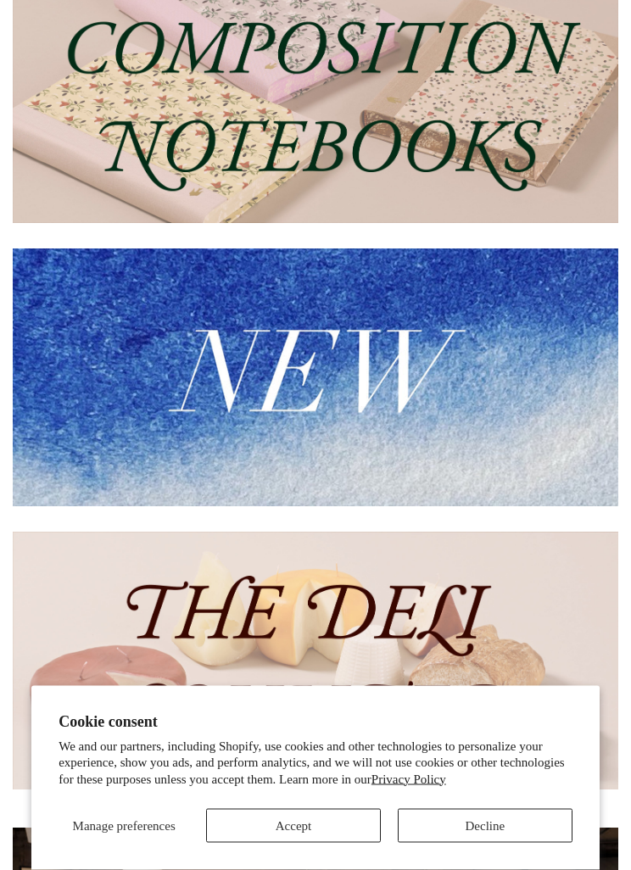
scroll to position [331, 0]
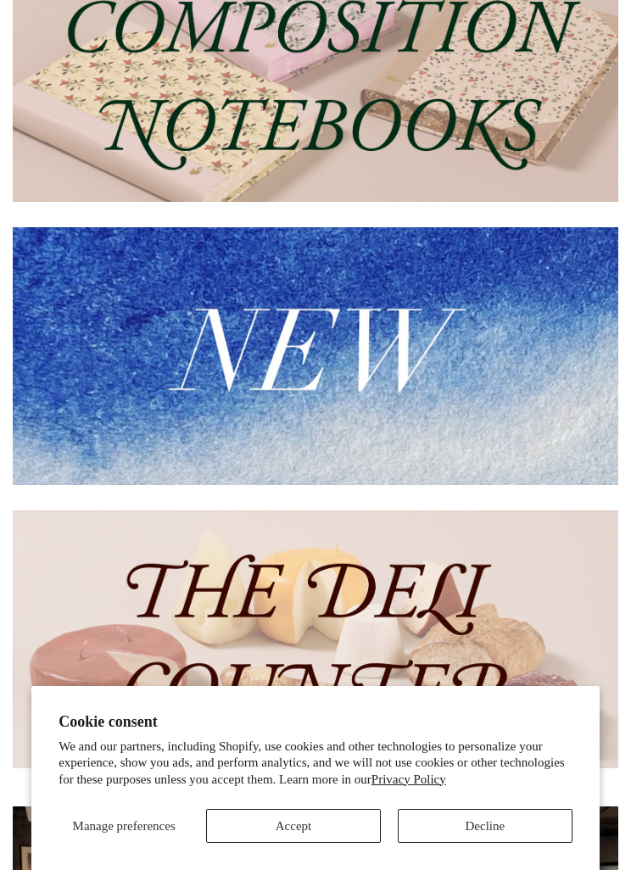
click at [481, 842] on button "Decline" at bounding box center [484, 826] width 175 height 34
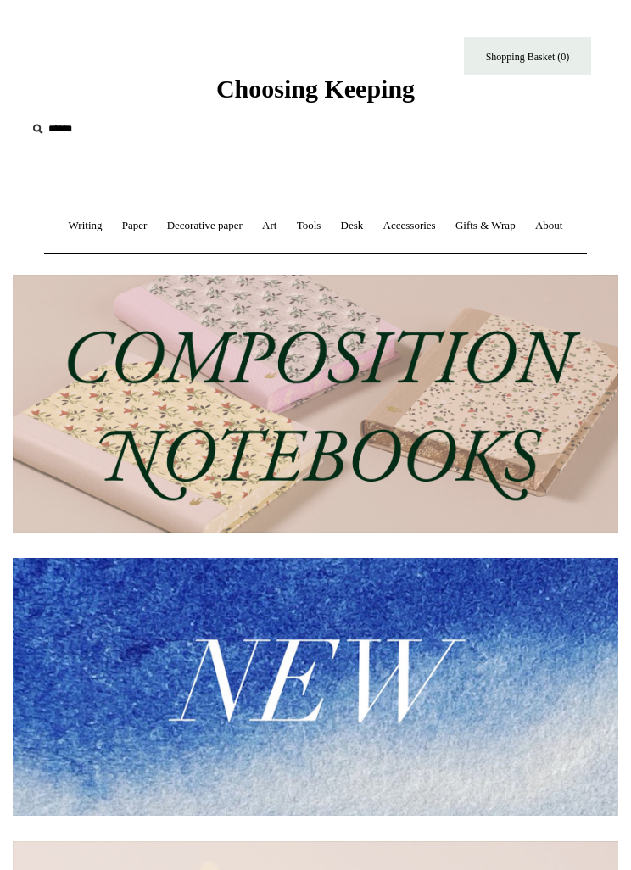
scroll to position [0, 0]
click at [77, 231] on link "Writing +" at bounding box center [85, 225] width 51 height 45
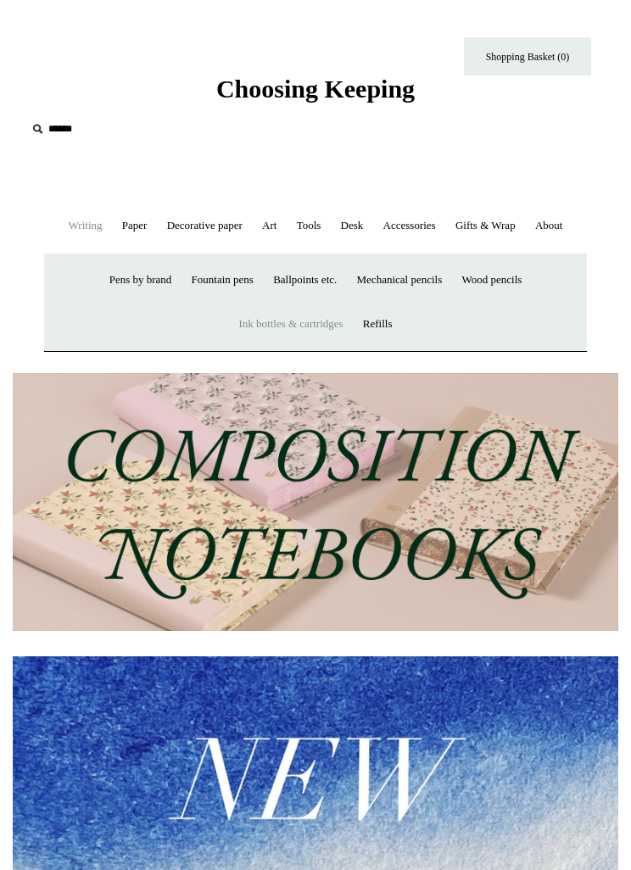
click at [272, 324] on link "Ink bottles & cartridges +" at bounding box center [290, 324] width 121 height 45
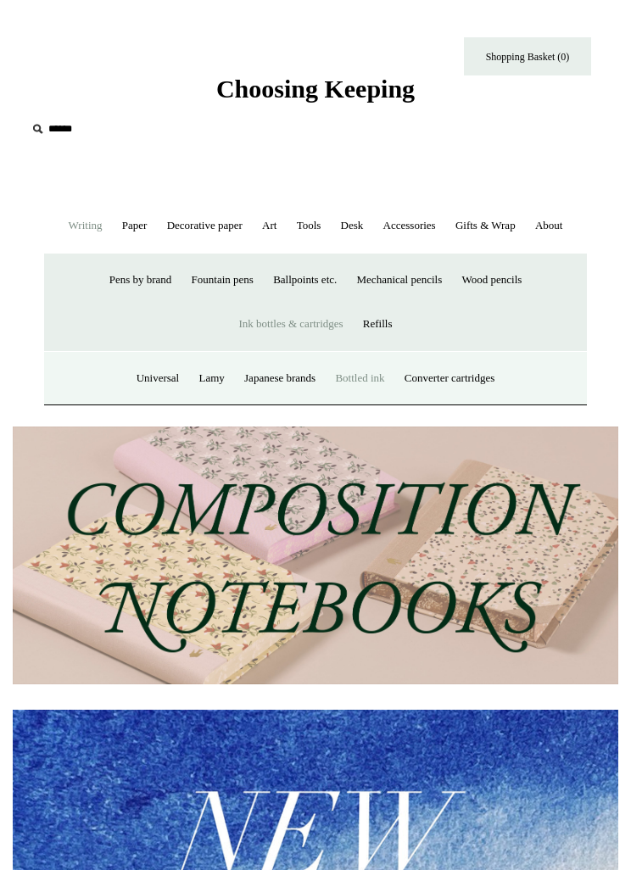
click at [370, 381] on link "Bottled ink" at bounding box center [359, 378] width 66 height 45
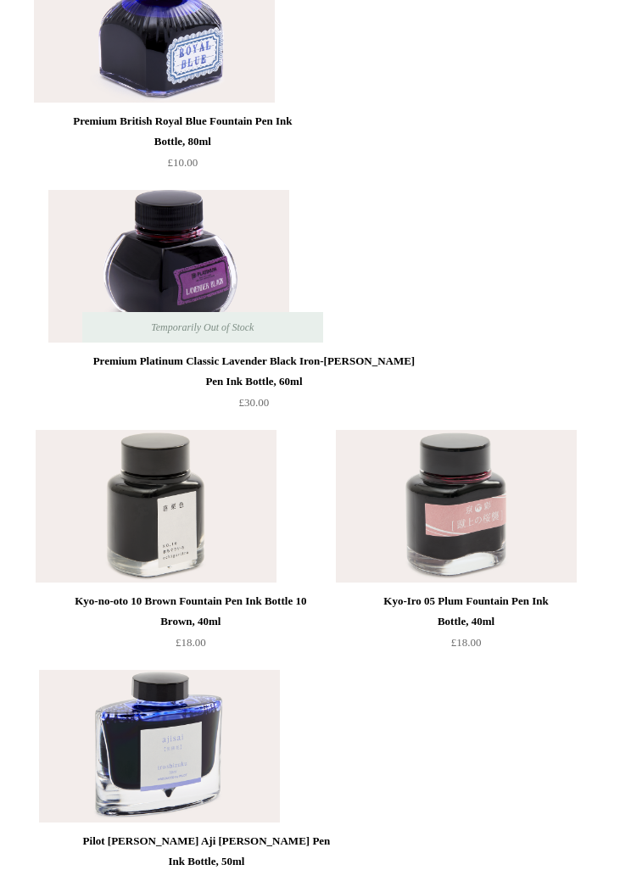
scroll to position [1049, 0]
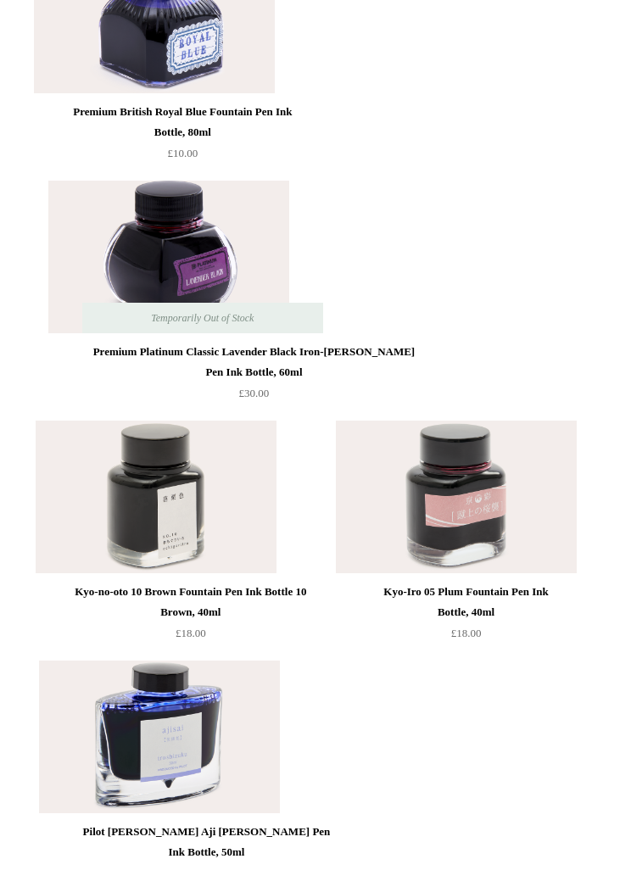
click at [275, 93] on img at bounding box center [154, 17] width 241 height 153
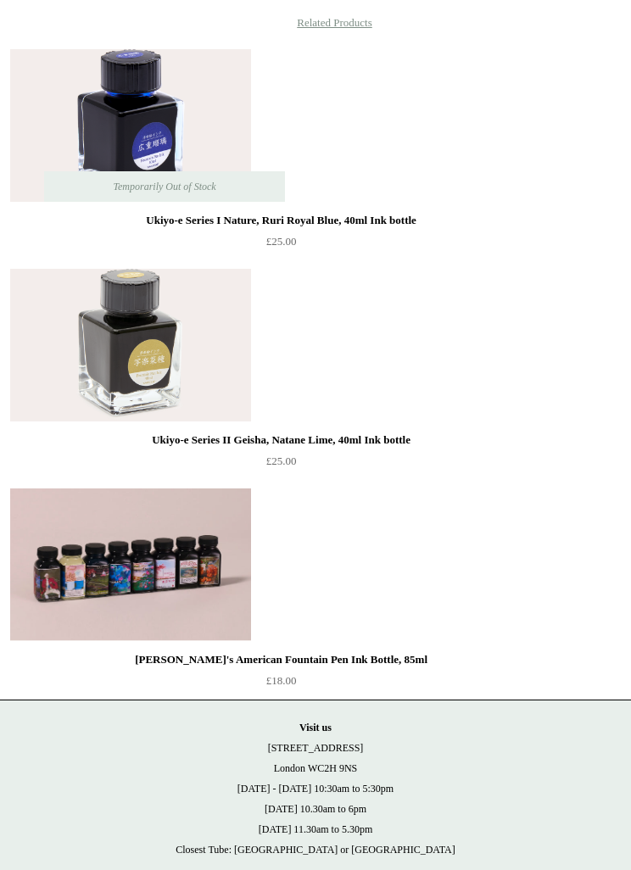
scroll to position [1335, 0]
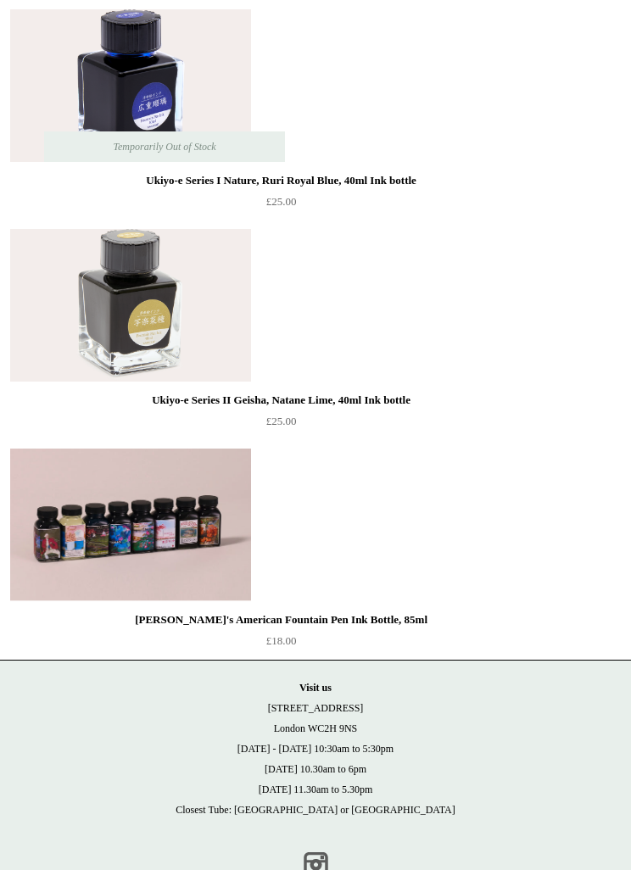
click at [308, 856] on link "Instagram" at bounding box center [315, 863] width 37 height 37
